Goal: Task Accomplishment & Management: Use online tool/utility

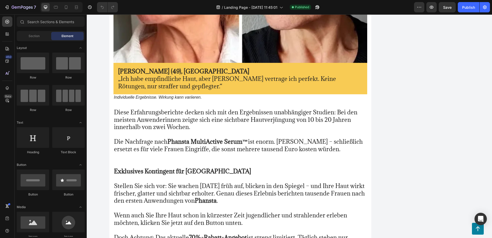
scroll to position [3917, 0]
click at [203, 94] on p "Individuelle Ergebnisse. Wirkung kann variieren." at bounding box center [240, 96] width 252 height 5
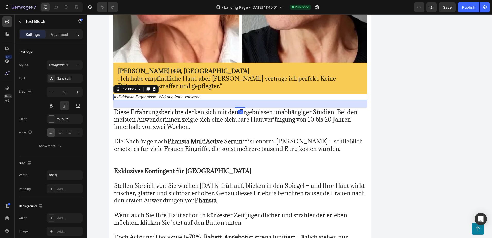
click at [203, 94] on p "Individuelle Ergebnisse. Wirkung kann variieren." at bounding box center [240, 96] width 252 height 5
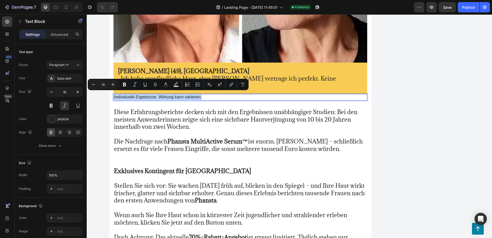
drag, startPoint x: 203, startPoint y: 94, endPoint x: 112, endPoint y: 97, distance: 91.1
click at [114, 97] on p "Individuelle Ergebnisse. Wirkung kann variieren." at bounding box center [240, 96] width 252 height 5
copy p "Individuelle Ergebnisse. Wirkung kann variieren."
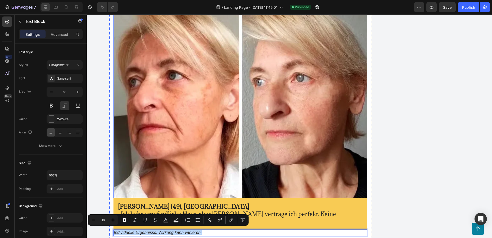
scroll to position [3806, 0]
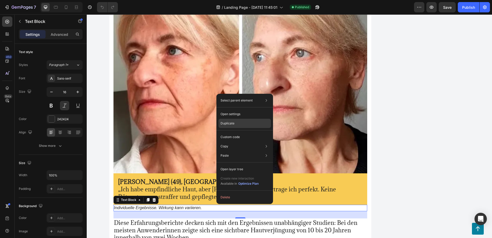
click at [232, 123] on p "Duplicate" at bounding box center [227, 123] width 14 height 5
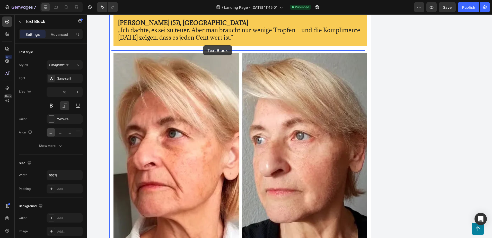
scroll to position [3710, 0]
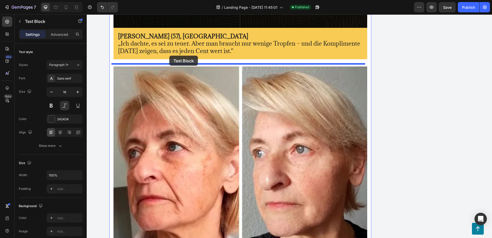
drag, startPoint x: 208, startPoint y: 219, endPoint x: 169, endPoint y: 56, distance: 168.4
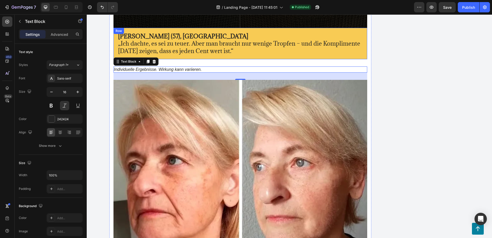
click at [236, 54] on div "[PERSON_NAME] (57), Berlin „Ich dachte, es sei zu teuer. Aber man braucht nur w…" at bounding box center [240, 43] width 254 height 31
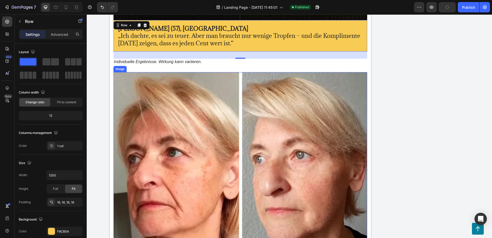
scroll to position [3718, 0]
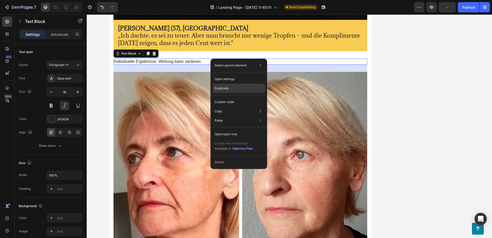
click at [216, 86] on p "Duplicate" at bounding box center [221, 88] width 14 height 5
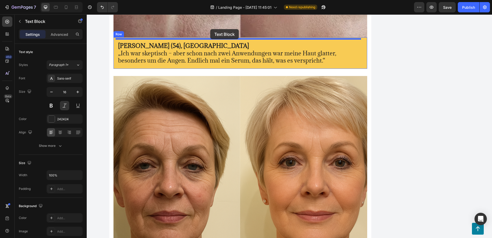
scroll to position [3403, 0]
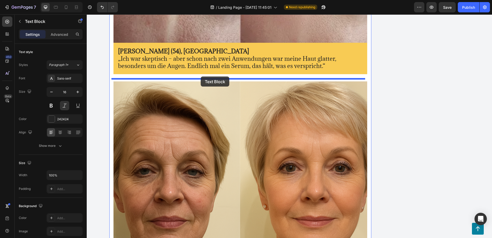
drag, startPoint x: 214, startPoint y: 72, endPoint x: 201, endPoint y: 75, distance: 14.1
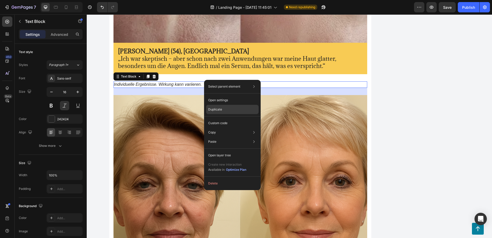
click at [214, 107] on p "Duplicate" at bounding box center [215, 109] width 14 height 5
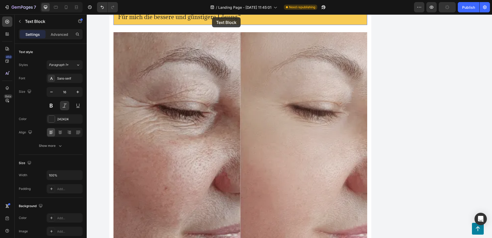
scroll to position [3131, 0]
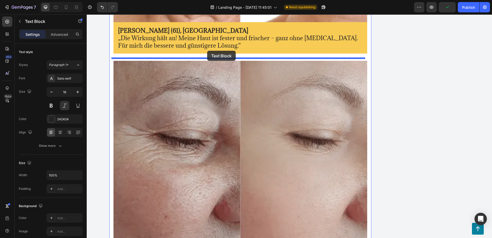
drag, startPoint x: 209, startPoint y: 97, endPoint x: 207, endPoint y: 51, distance: 46.3
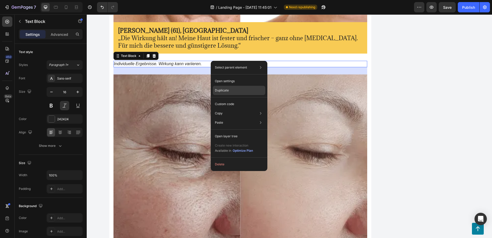
click at [215, 89] on p "Duplicate" at bounding box center [222, 90] width 14 height 5
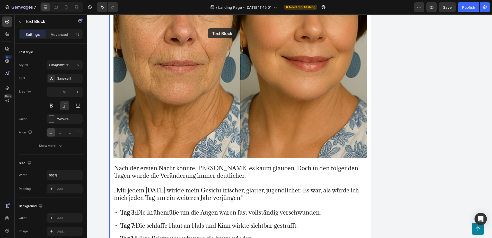
scroll to position [1194, 0]
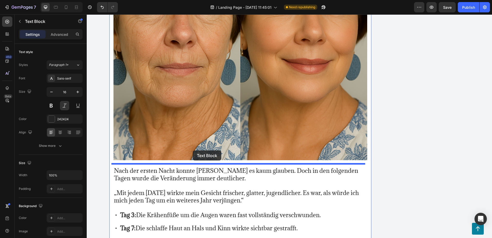
drag, startPoint x: 209, startPoint y: 74, endPoint x: 193, endPoint y: 151, distance: 78.2
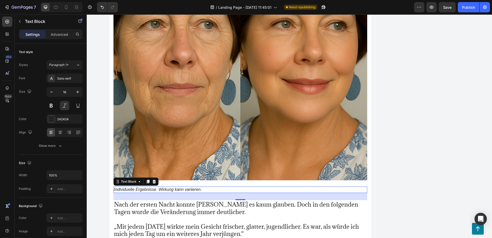
scroll to position [1174, 0]
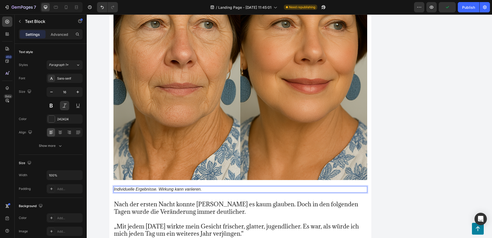
drag, startPoint x: 213, startPoint y: 186, endPoint x: 451, endPoint y: 148, distance: 241.6
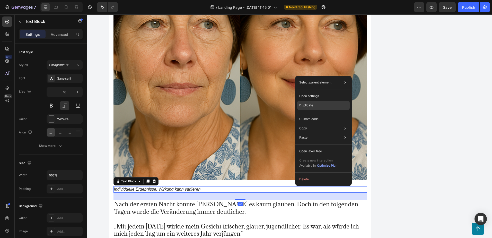
click at [304, 106] on p "Duplicate" at bounding box center [306, 105] width 14 height 5
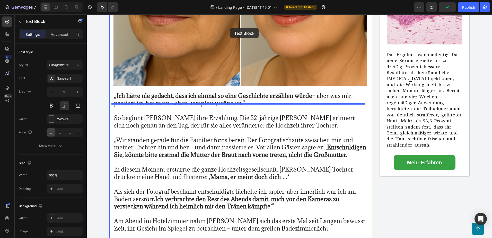
scroll to position [245, 0]
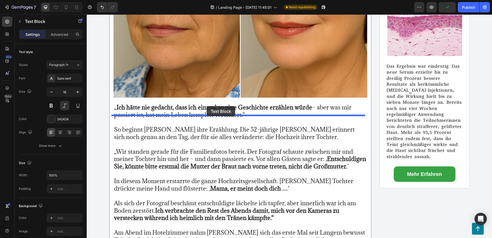
drag, startPoint x: 244, startPoint y: 200, endPoint x: 206, endPoint y: 106, distance: 100.9
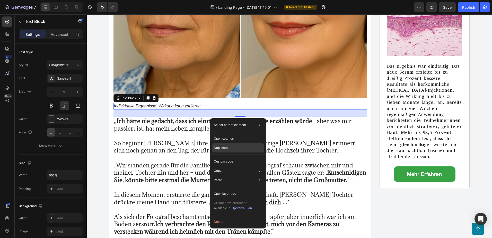
click at [218, 147] on p "Duplicate" at bounding box center [221, 147] width 14 height 5
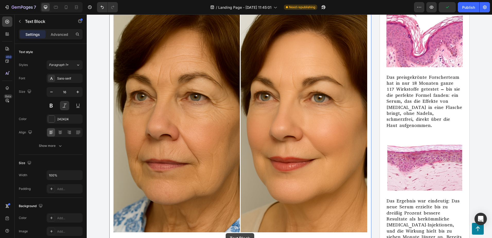
scroll to position [138, 0]
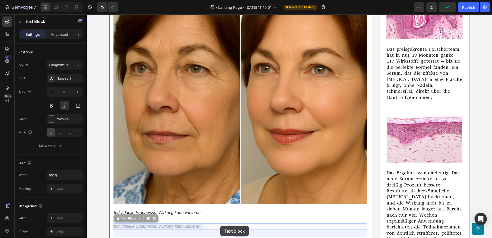
drag, startPoint x: 218, startPoint y: 130, endPoint x: 220, endPoint y: 225, distance: 95.4
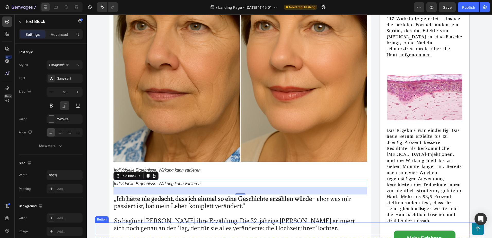
scroll to position [187, 0]
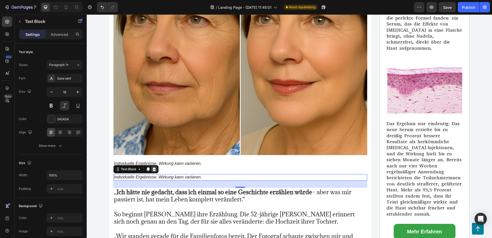
click at [152, 171] on icon at bounding box center [153, 169] width 3 height 4
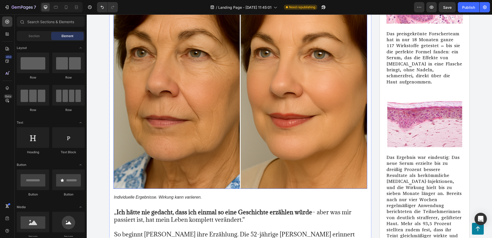
scroll to position [147, 0]
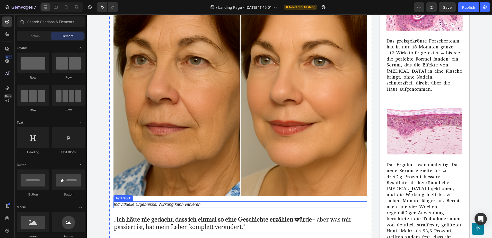
click at [149, 207] on p "Individuelle Ergebnisse. Wirkung kann variieren." at bounding box center [240, 204] width 252 height 5
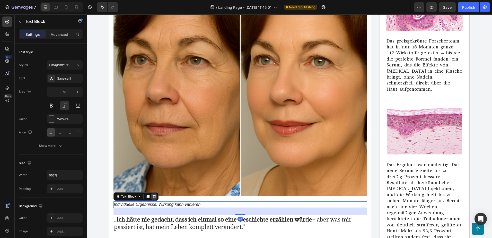
click at [154, 198] on icon at bounding box center [154, 196] width 4 height 4
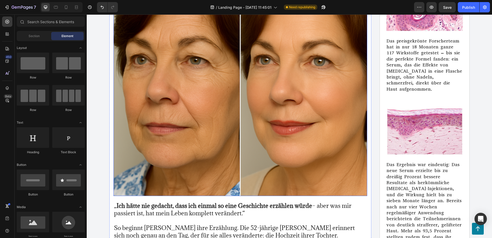
click at [154, 169] on img at bounding box center [240, 82] width 254 height 226
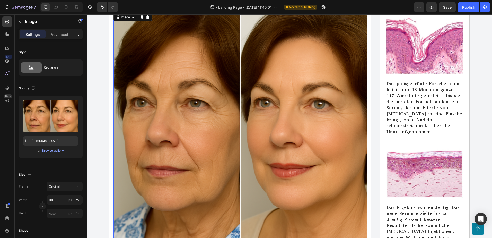
scroll to position [53, 0]
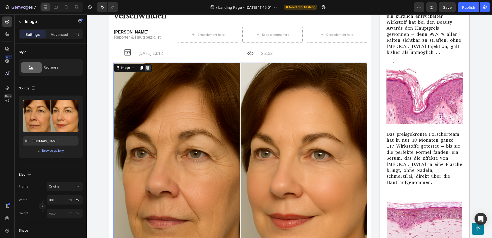
click at [146, 69] on icon at bounding box center [147, 68] width 3 height 4
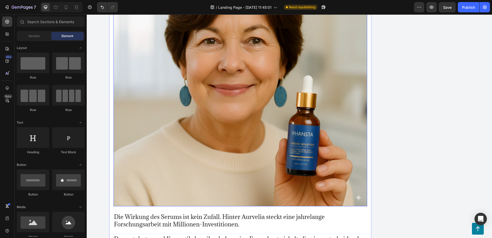
scroll to position [1401, 0]
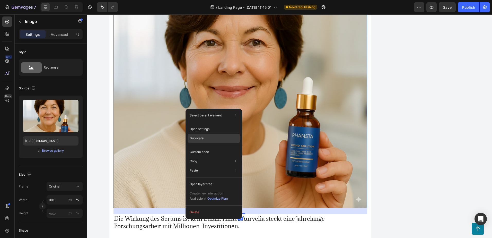
click at [196, 136] on p "Duplicate" at bounding box center [196, 138] width 14 height 5
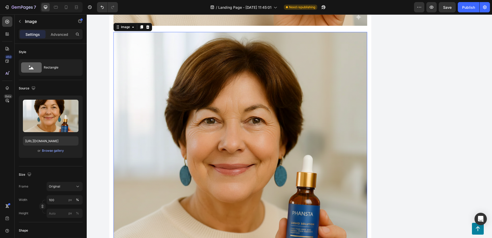
scroll to position [1587, 0]
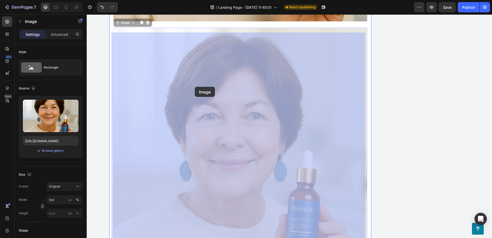
drag, startPoint x: 283, startPoint y: 150, endPoint x: 195, endPoint y: 89, distance: 107.3
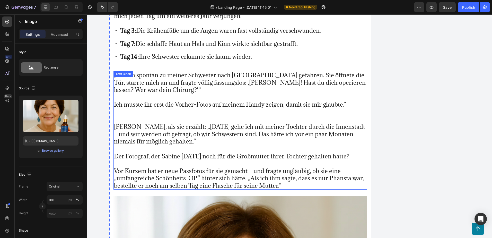
scroll to position [1160, 0]
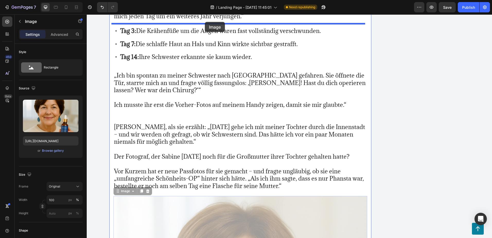
drag, startPoint x: 208, startPoint y: 207, endPoint x: 205, endPoint y: 22, distance: 184.9
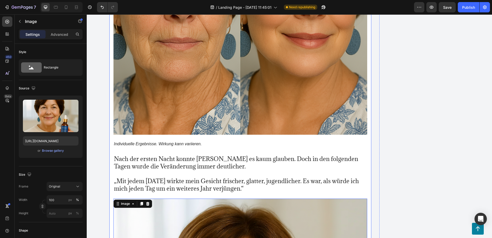
scroll to position [999, 0]
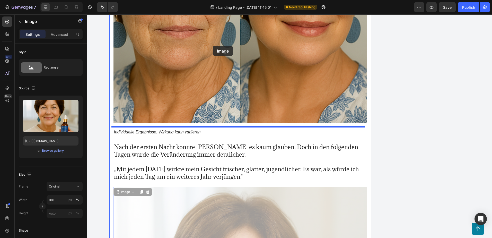
drag, startPoint x: 218, startPoint y: 189, endPoint x: 213, endPoint y: 47, distance: 142.5
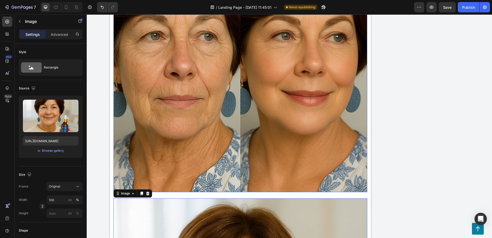
scroll to position [930, 0]
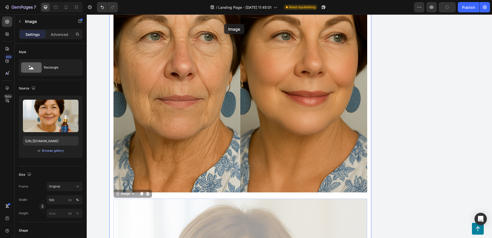
drag, startPoint x: 235, startPoint y: 207, endPoint x: 224, endPoint y: 24, distance: 183.1
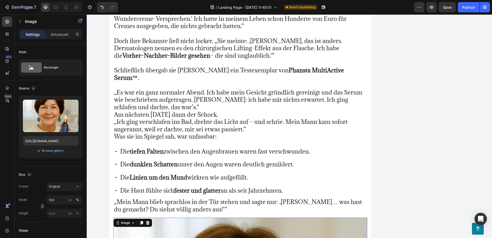
scroll to position [651, 0]
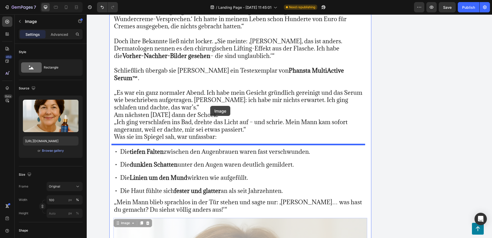
drag, startPoint x: 236, startPoint y: 222, endPoint x: 210, endPoint y: 106, distance: 118.6
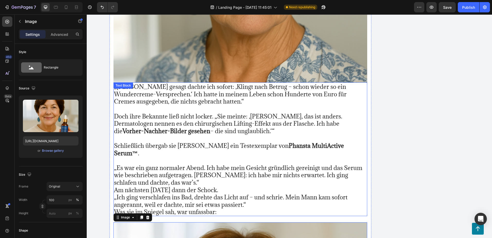
scroll to position [595, 0]
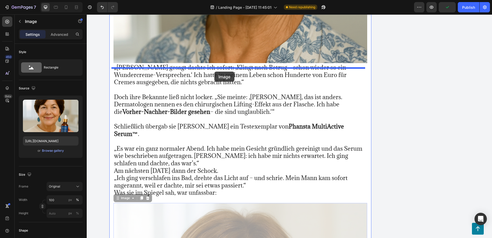
drag, startPoint x: 219, startPoint y: 204, endPoint x: 214, endPoint y: 71, distance: 132.8
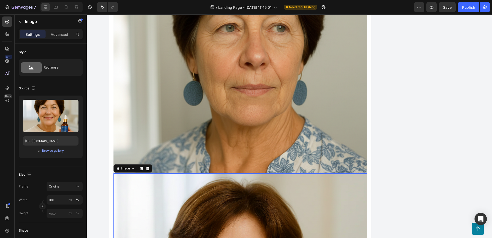
scroll to position [485, 0]
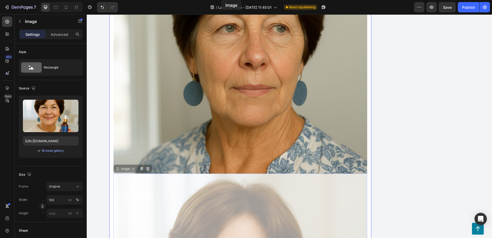
drag, startPoint x: 229, startPoint y: 212, endPoint x: 221, endPoint y: -29, distance: 241.0
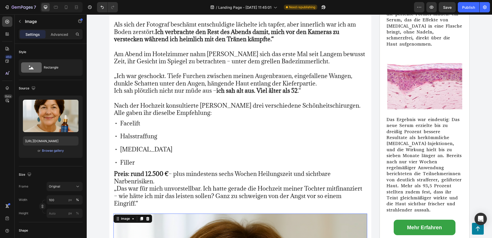
scroll to position [191, 0]
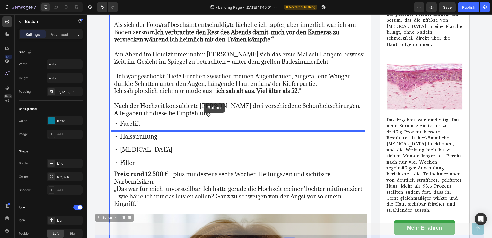
drag, startPoint x: 209, startPoint y: 227, endPoint x: 203, endPoint y: 102, distance: 124.6
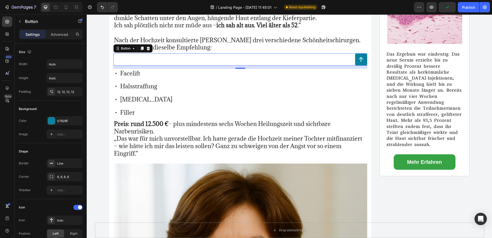
scroll to position [258, 0]
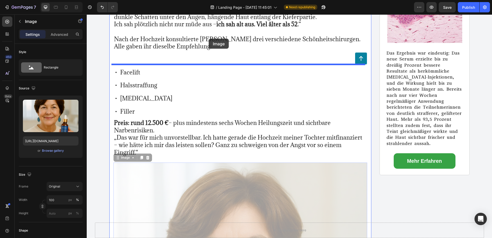
drag, startPoint x: 199, startPoint y: 181, endPoint x: 209, endPoint y: 39, distance: 143.0
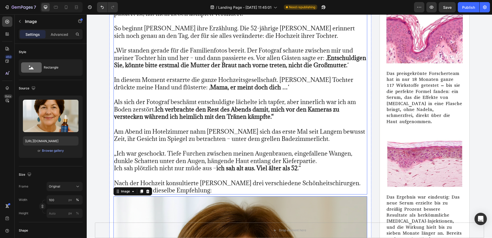
scroll to position [114, 0]
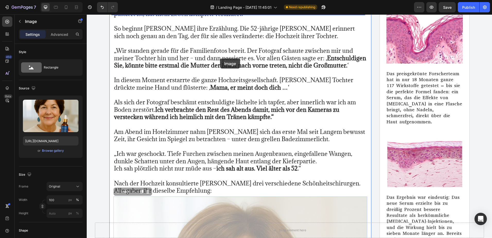
drag, startPoint x: 213, startPoint y: 221, endPoint x: 220, endPoint y: 58, distance: 162.6
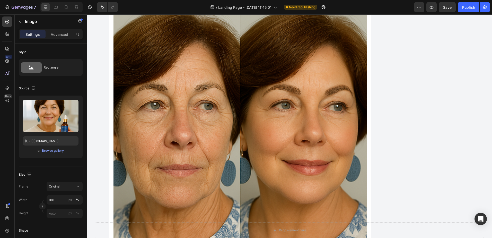
scroll to position [1146, 0]
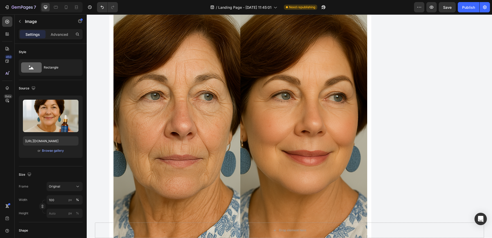
click at [207, 156] on img at bounding box center [240, 125] width 254 height 254
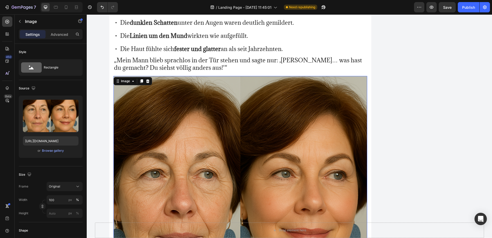
scroll to position [1061, 0]
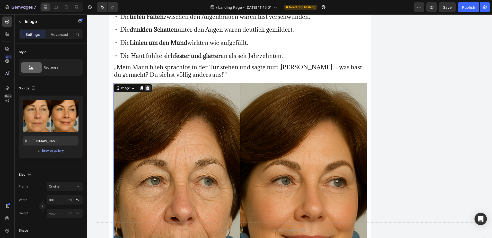
click at [146, 86] on icon at bounding box center [147, 88] width 3 height 4
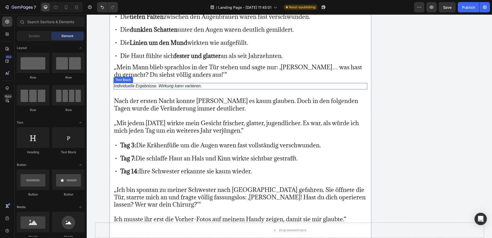
click at [137, 84] on p "Individuelle Ergebnisse. Wirkung kann variieren." at bounding box center [240, 85] width 252 height 5
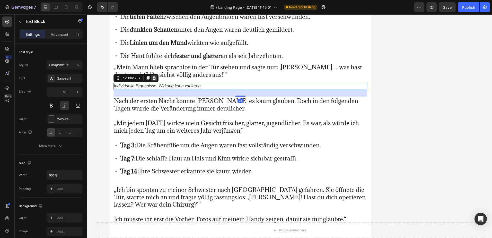
click at [153, 76] on icon at bounding box center [154, 78] width 4 height 4
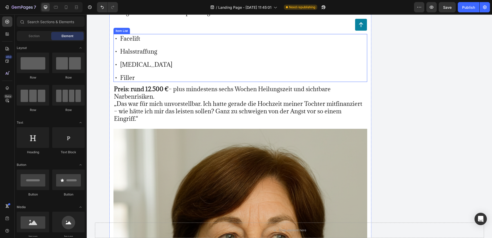
scroll to position [552, 0]
click at [355, 31] on link at bounding box center [361, 24] width 12 height 12
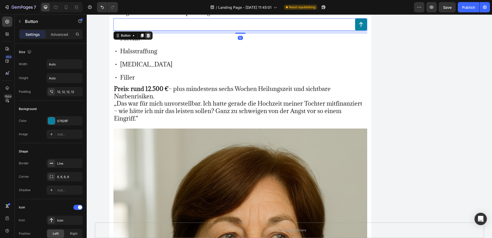
click at [148, 38] on icon at bounding box center [148, 35] width 4 height 4
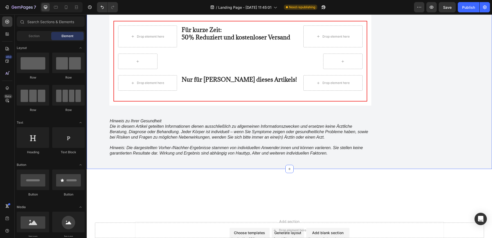
scroll to position [4518, 0]
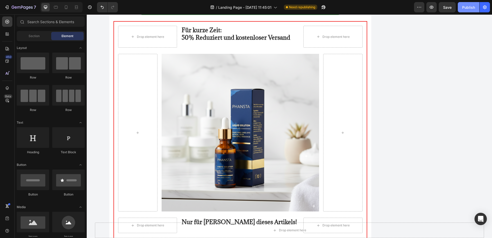
click at [464, 9] on div "Publish" at bounding box center [468, 7] width 13 height 5
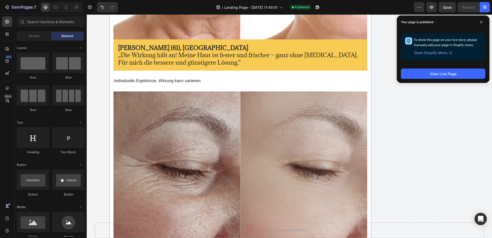
scroll to position [2883, 0]
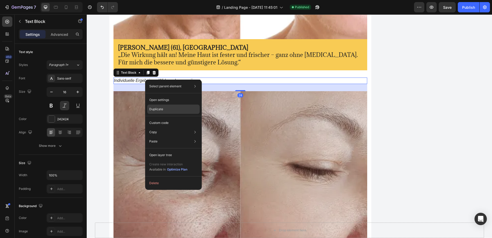
click at [156, 106] on div "Duplicate" at bounding box center [173, 108] width 52 height 9
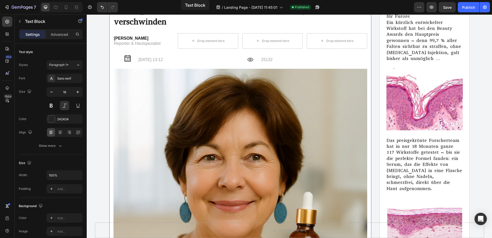
scroll to position [0, 0]
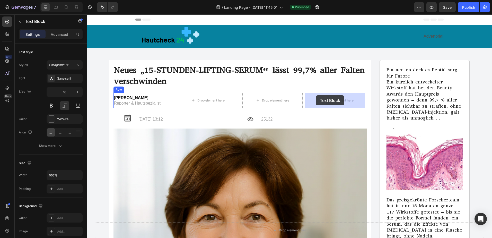
drag, startPoint x: 151, startPoint y: 91, endPoint x: 315, endPoint y: 97, distance: 164.4
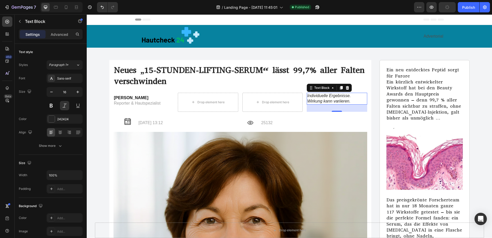
click at [307, 95] on p "Individuelle Ergebnisse. Wirkung kann variieren." at bounding box center [336, 98] width 59 height 11
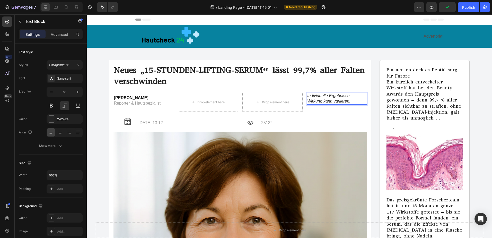
click at [307, 95] on p "Individuelle Ergebnisse. Wirkung kann variieren." at bounding box center [336, 98] width 59 height 11
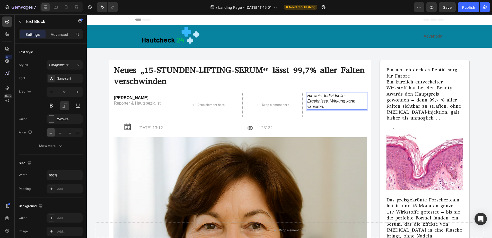
click at [326, 100] on p "Hinweis: Individuelle Ergebnisse. Wirkung kann variieren." at bounding box center [336, 101] width 59 height 16
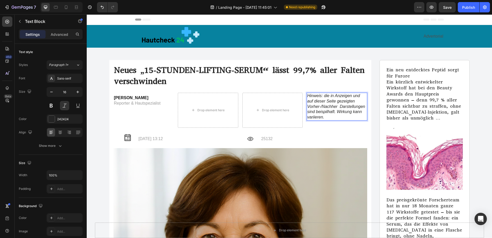
click at [325, 111] on p "Hinweis: die in Anzeigen und auf dieser Seite gezeigten Vorher-/Nachher Darstel…" at bounding box center [336, 106] width 59 height 27
click at [324, 112] on p "Hinweis: die in Anzeigen und auf dieser Seite gezeigten Vorher-/Nachher Darstel…" at bounding box center [336, 106] width 59 height 27
click at [362, 111] on p "Hinweis: die in Anzeigen und auf dieser Seite gezeigten Vorher-/Nachher Darstel…" at bounding box center [336, 106] width 59 height 27
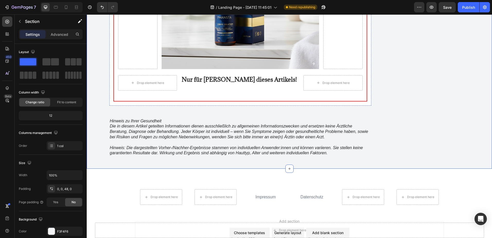
scroll to position [4703, 0]
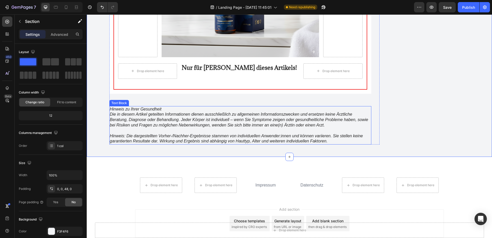
click at [339, 133] on p "Hinweis: Die dargestellten Vorher-/Nachher-Ergebnisse stammen von individuellen…" at bounding box center [240, 138] width 261 height 11
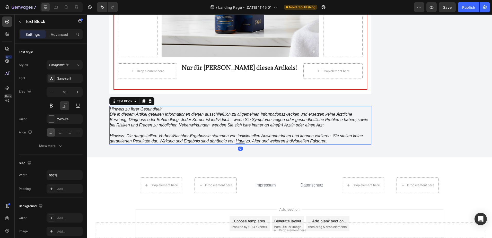
click at [339, 133] on p "Hinweis: Die dargestellten Vorher-/Nachher-Ergebnisse stammen von individuellen…" at bounding box center [240, 138] width 261 height 11
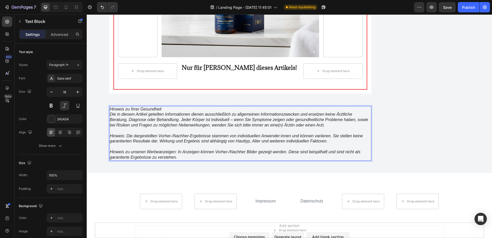
click at [318, 149] on p "Hinweis zu unseren Werbeanzeigen: In Anzeigen können Vorher-/Nachher Bilder gez…" at bounding box center [240, 154] width 261 height 11
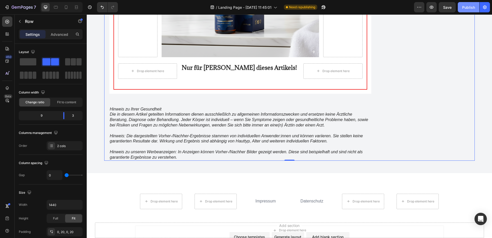
click at [468, 8] on div "Publish" at bounding box center [468, 7] width 13 height 5
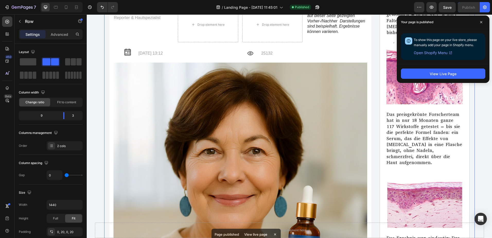
scroll to position [0, 0]
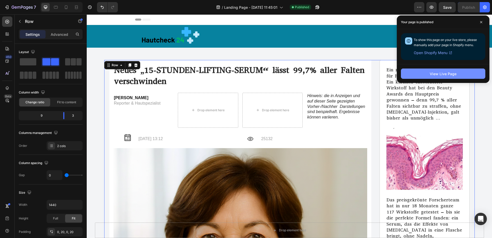
click at [418, 72] on button "View Live Page" at bounding box center [443, 73] width 84 height 10
